Goal: Task Accomplishment & Management: Use online tool/utility

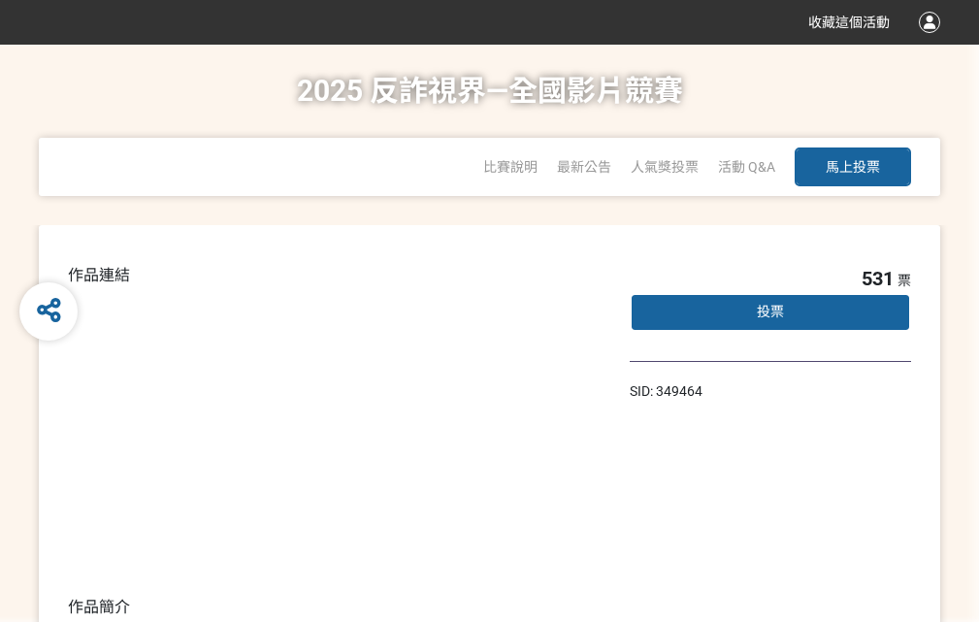
click at [932, 41] on div "收藏這個活動" at bounding box center [489, 22] width 979 height 45
click at [606, 191] on div "最新公告" at bounding box center [584, 167] width 54 height 58
click at [772, 313] on span "投票" at bounding box center [770, 312] width 27 height 16
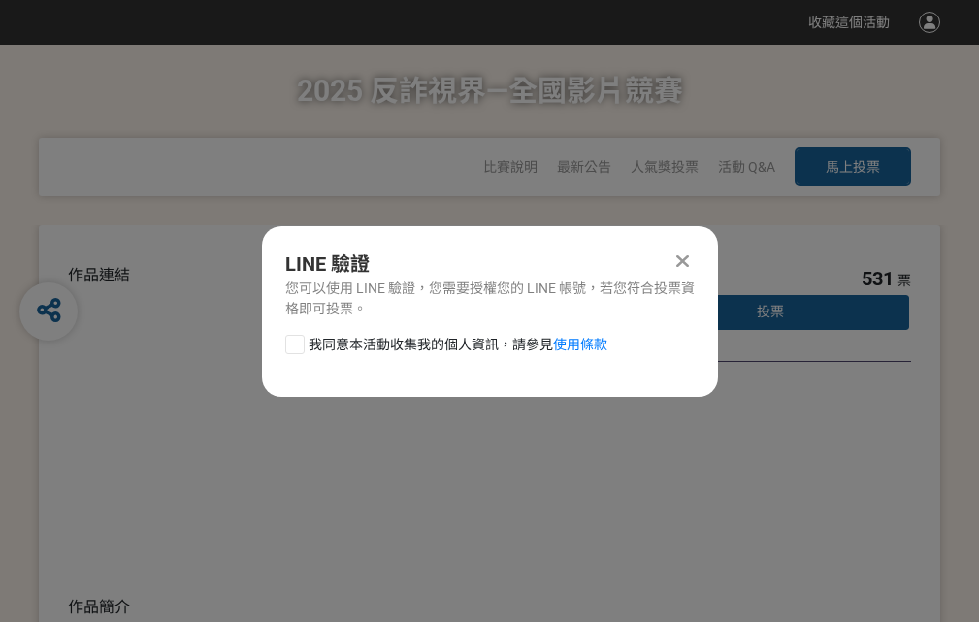
click at [293, 340] on div at bounding box center [294, 344] width 19 height 19
checkbox input "true"
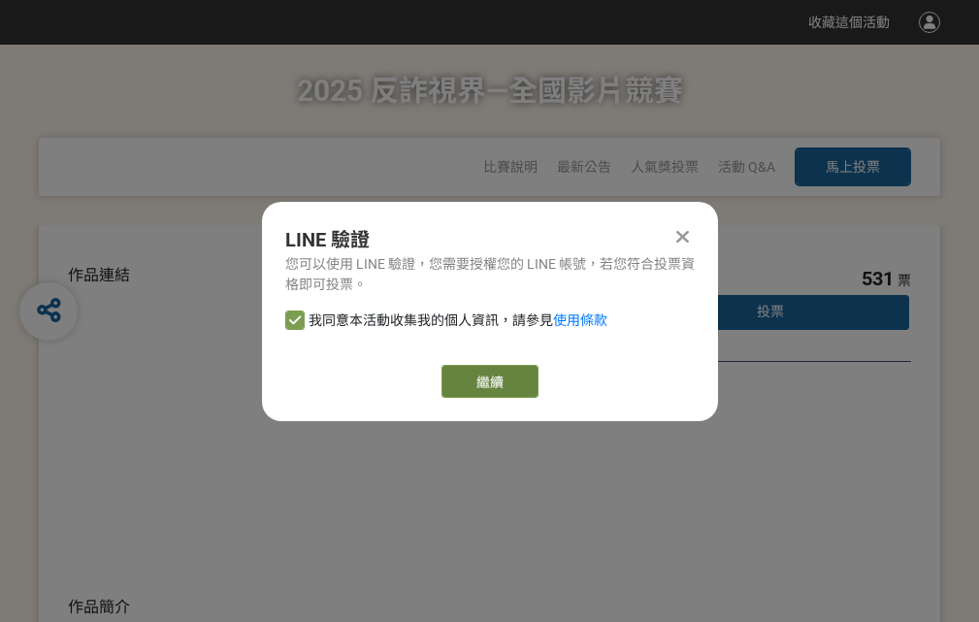
click at [488, 381] on link "繼續" at bounding box center [489, 381] width 97 height 33
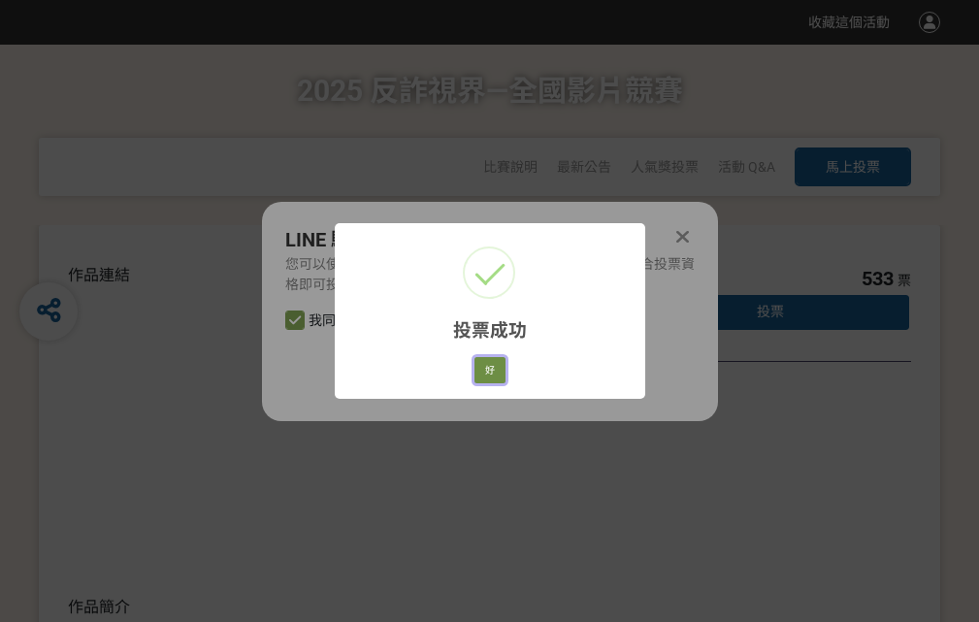
click at [484, 367] on button "好" at bounding box center [489, 370] width 31 height 27
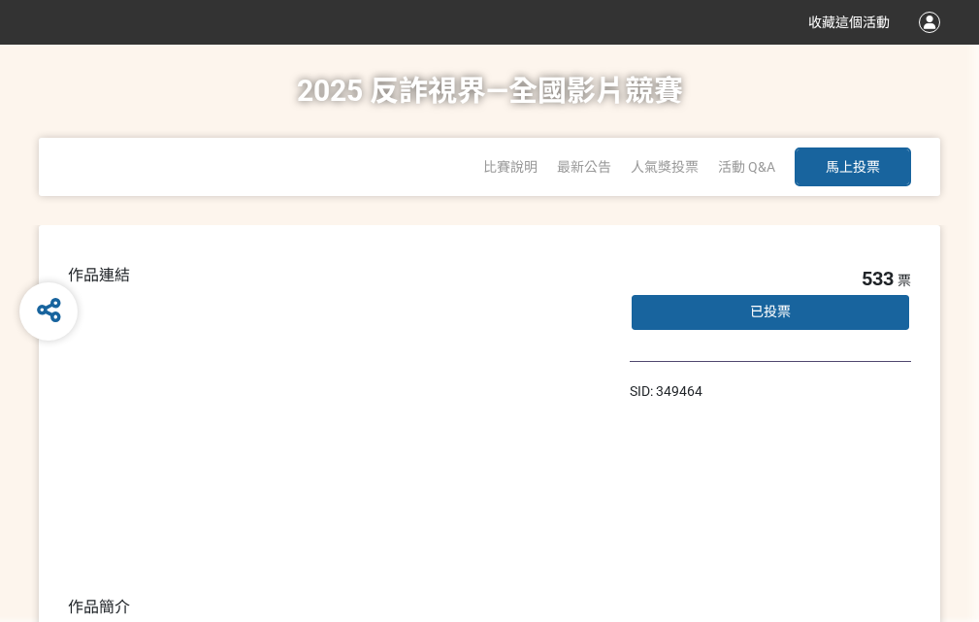
click at [783, 324] on div "已投票" at bounding box center [770, 312] width 281 height 39
click at [771, 303] on div "已投票" at bounding box center [770, 312] width 281 height 39
